Goal: Use online tool/utility: Utilize a website feature to perform a specific function

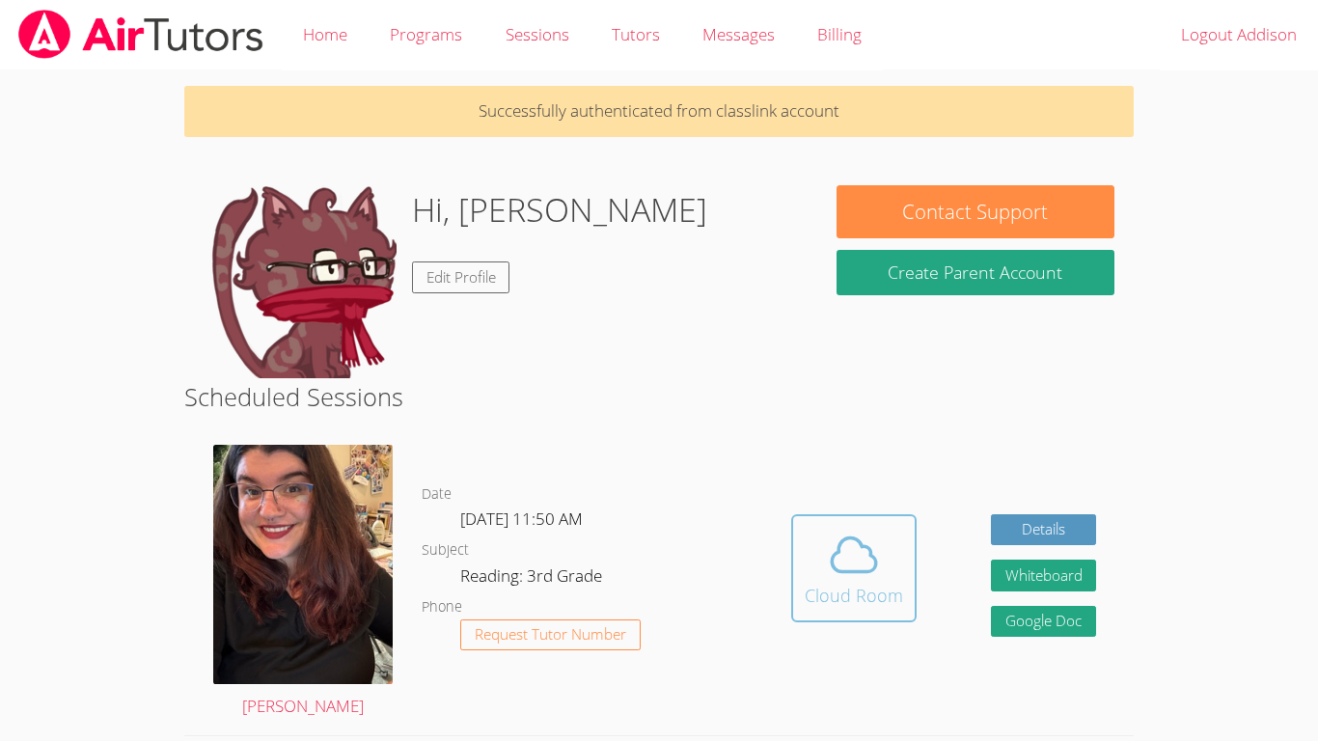
click at [854, 550] on icon at bounding box center [854, 555] width 54 height 54
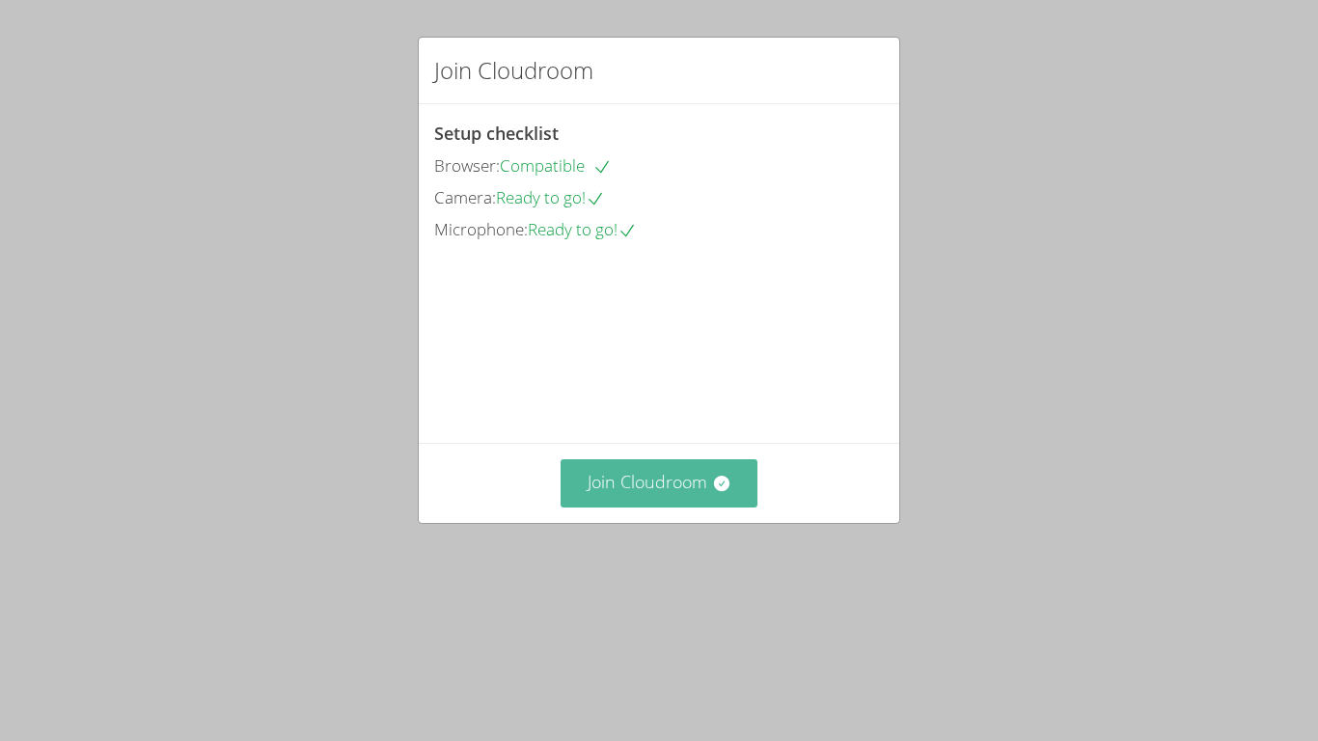
click at [686, 506] on button "Join Cloudroom" at bounding box center [659, 482] width 198 height 47
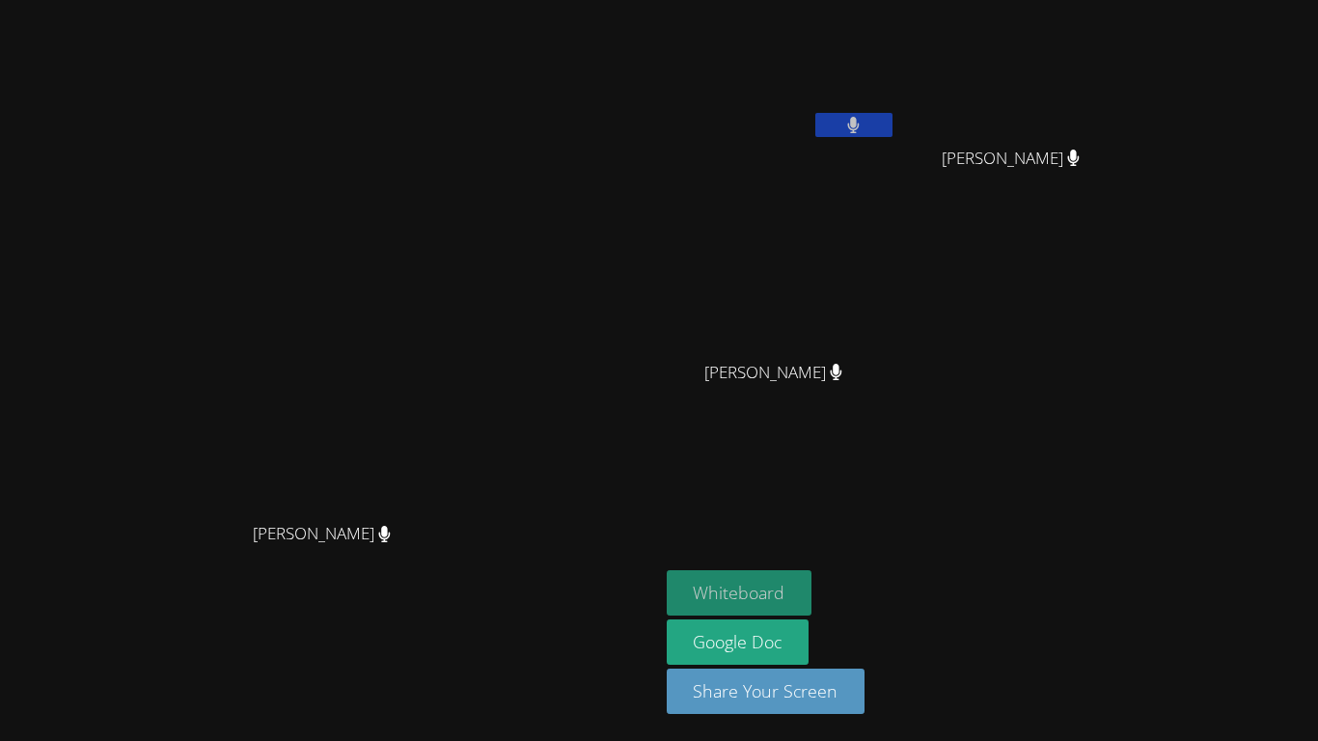
click at [812, 590] on button "Whiteboard" at bounding box center [739, 592] width 146 height 45
